Goal: Information Seeking & Learning: Learn about a topic

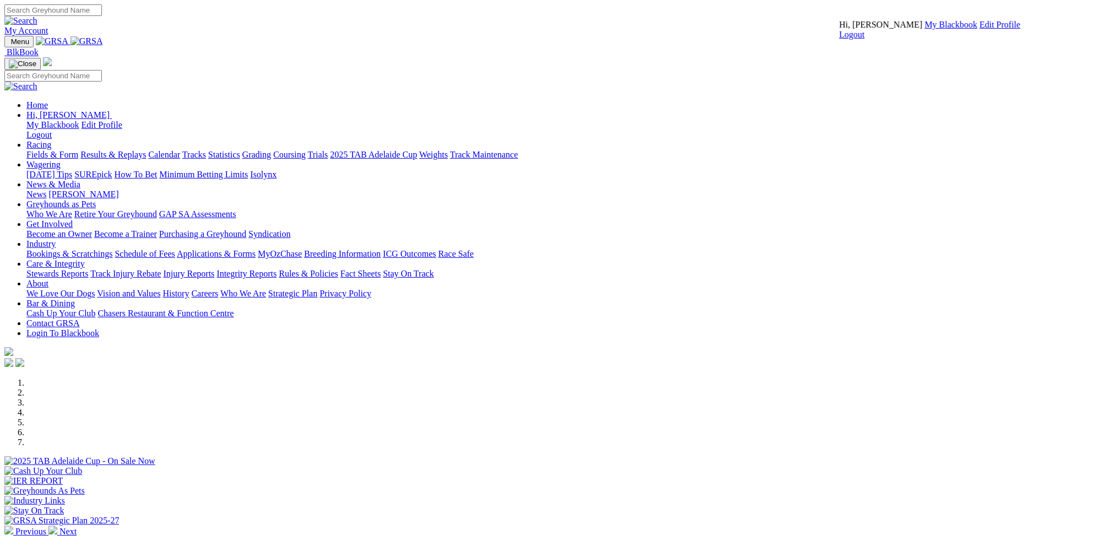
click at [924, 29] on link "My Blackbook" at bounding box center [950, 24] width 53 height 9
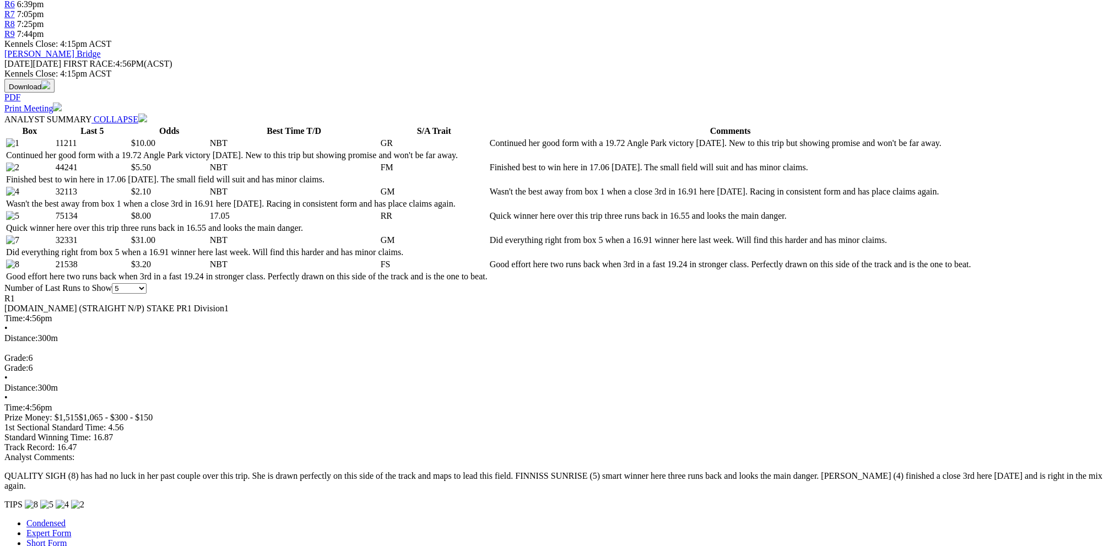
scroll to position [496, 0]
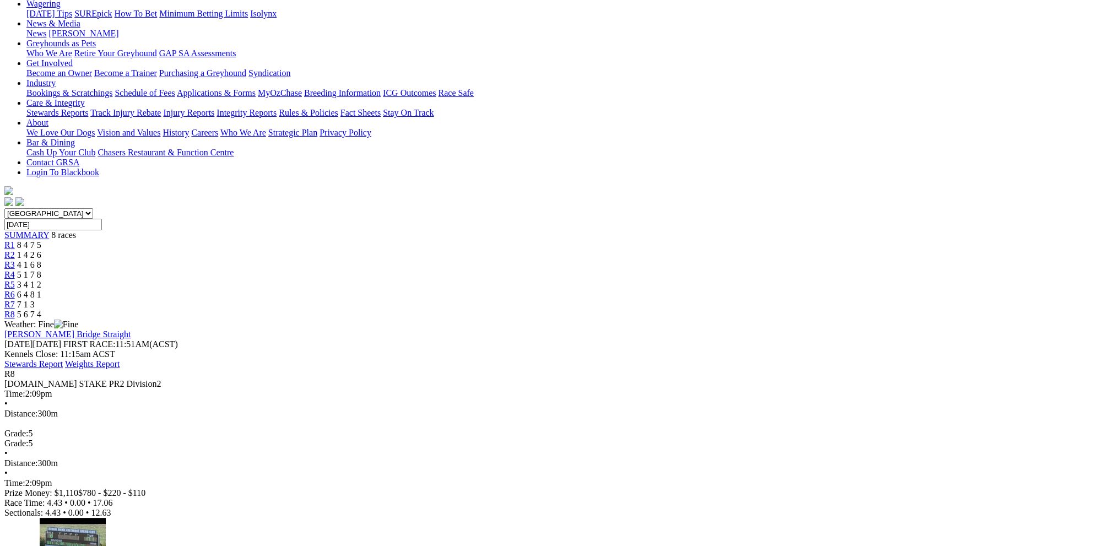
scroll to position [220, 0]
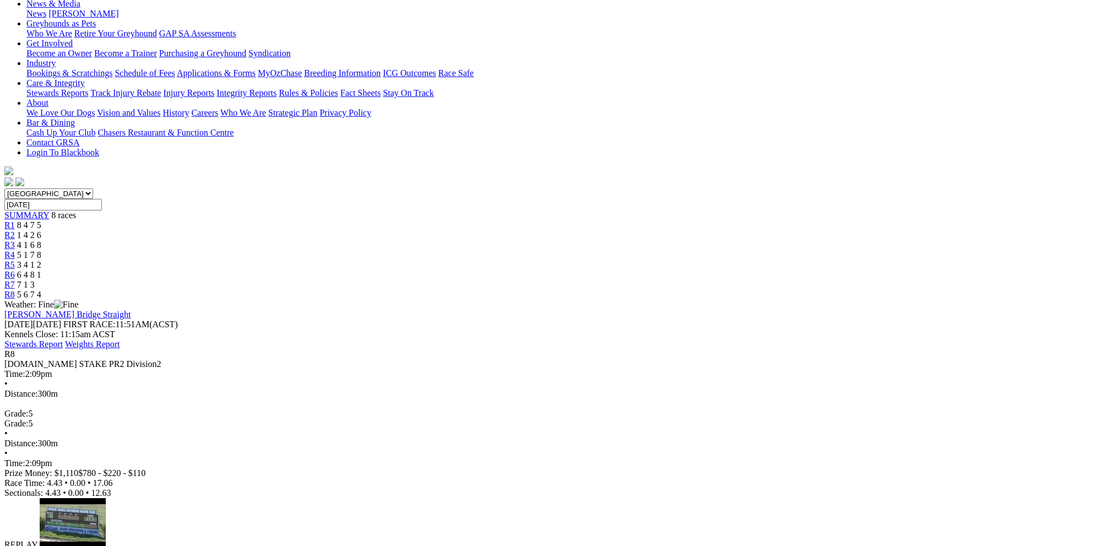
click at [64, 545] on img at bounding box center [52, 555] width 24 height 10
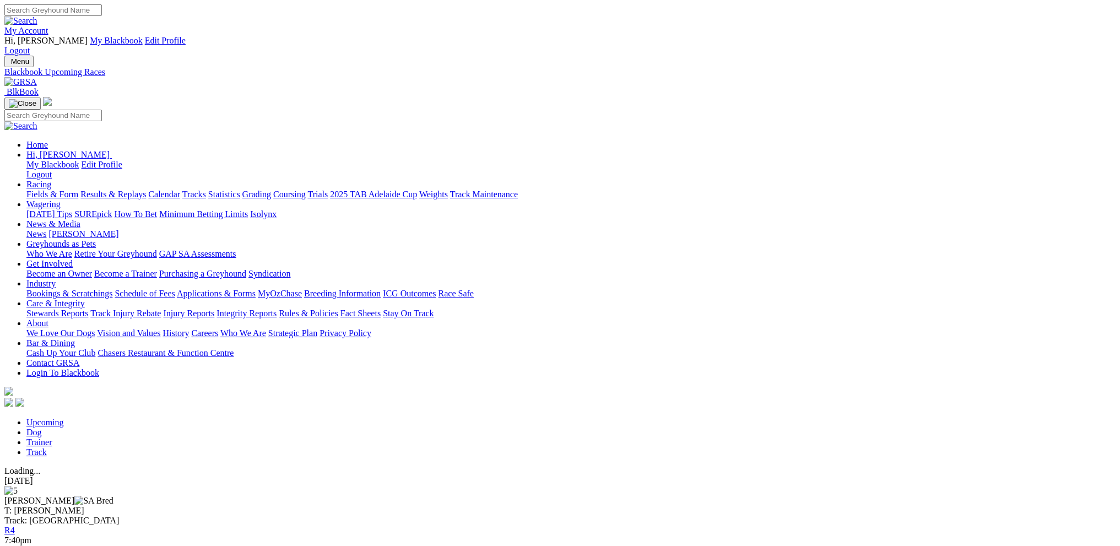
click at [15, 526] on link "R4" at bounding box center [9, 530] width 10 height 9
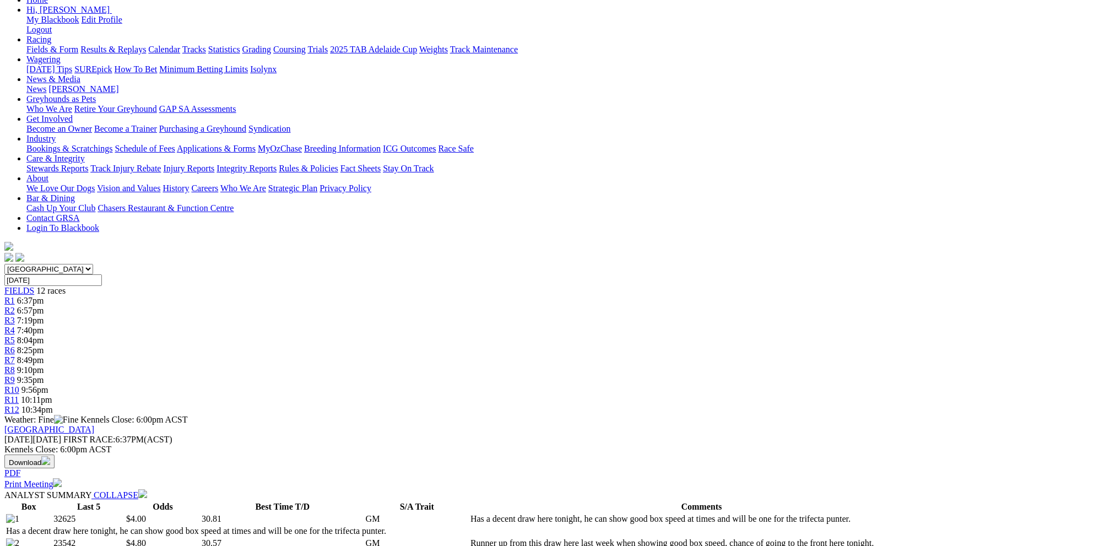
scroll to position [165, 0]
